Goal: Task Accomplishment & Management: Use online tool/utility

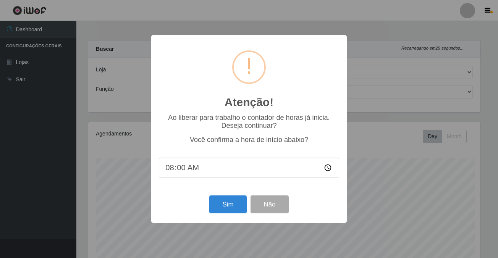
select select "101"
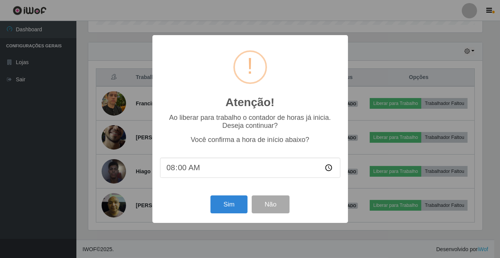
scroll to position [158, 393]
click at [233, 193] on div "Atenção! × Ao liberar para trabalho o contador de horas já inicia. Deseja conti…" at bounding box center [249, 129] width 195 height 188
click at [232, 197] on div "Sim Não" at bounding box center [250, 204] width 180 height 22
click at [229, 212] on button "Sim" at bounding box center [228, 204] width 37 height 18
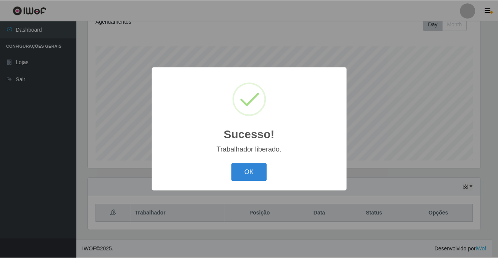
scroll to position [381458, 381223]
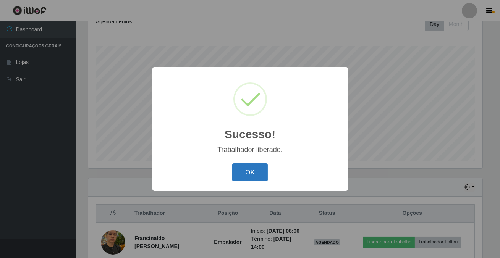
click at [250, 171] on button "OK" at bounding box center [249, 172] width 35 height 18
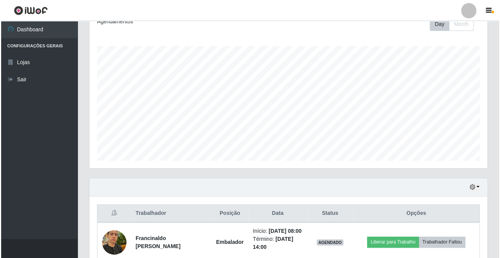
scroll to position [216, 0]
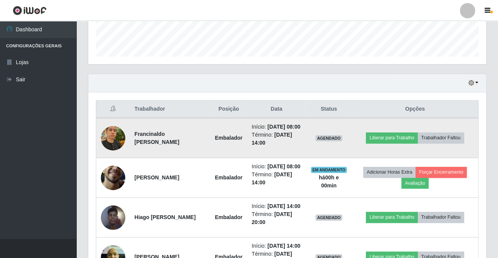
click at [379, 133] on td "Liberar para Trabalho Trabalhador Faltou" at bounding box center [414, 138] width 127 height 40
click at [379, 134] on td "Liberar para Trabalho Trabalhador Faltou" at bounding box center [414, 138] width 127 height 40
click at [378, 139] on button "Liberar para Trabalho" at bounding box center [392, 137] width 52 height 11
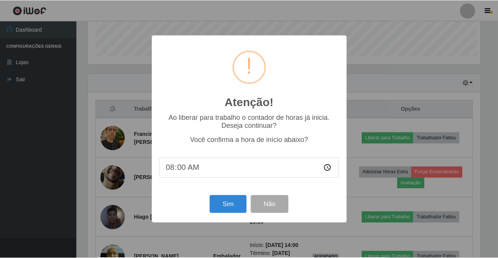
scroll to position [158, 393]
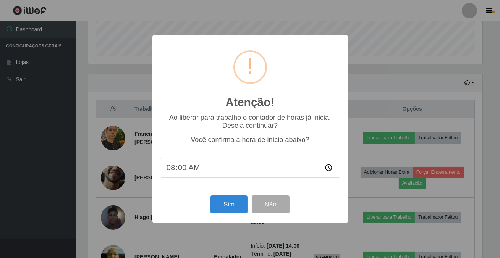
click at [234, 219] on div "Atenção! × Ao liberar para trabalho o contador de horas já inicia. Deseja conti…" at bounding box center [249, 129] width 195 height 188
click at [230, 210] on button "Sim" at bounding box center [228, 204] width 37 height 18
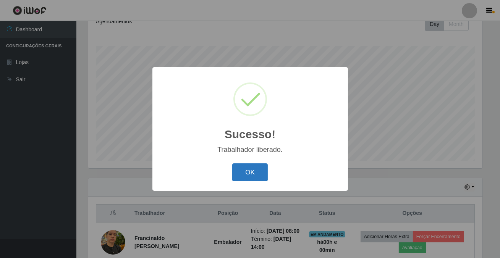
click at [240, 172] on button "OK" at bounding box center [249, 172] width 35 height 18
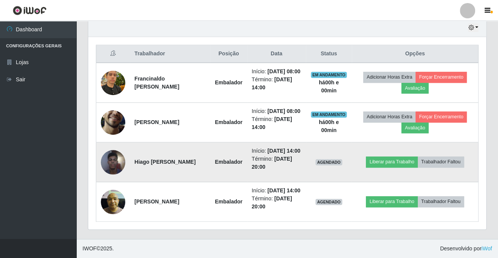
scroll to position [303, 0]
